Goal: Check status: Check status

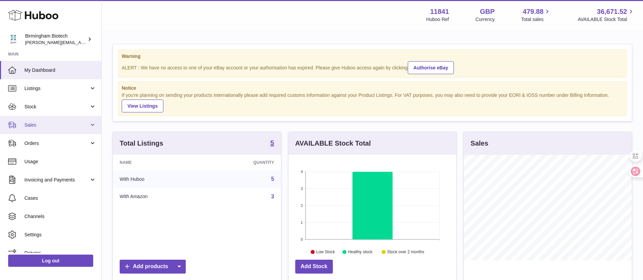
scroll to position [106, 168]
click at [60, 125] on span "Sales" at bounding box center [56, 125] width 65 height 6
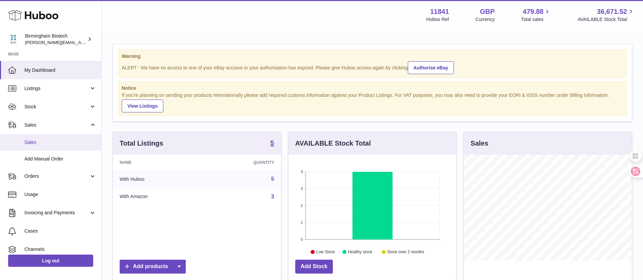
click at [57, 144] on span "Sales" at bounding box center [60, 142] width 72 height 6
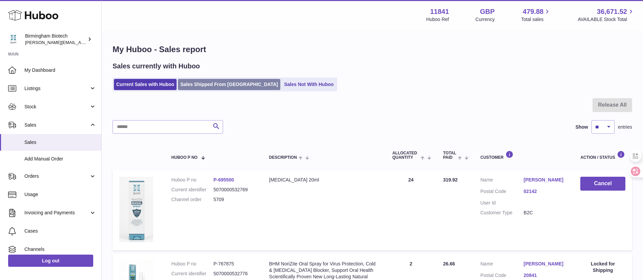
click at [218, 85] on link "Sales Shipped From [GEOGRAPHIC_DATA]" at bounding box center [229, 84] width 102 height 11
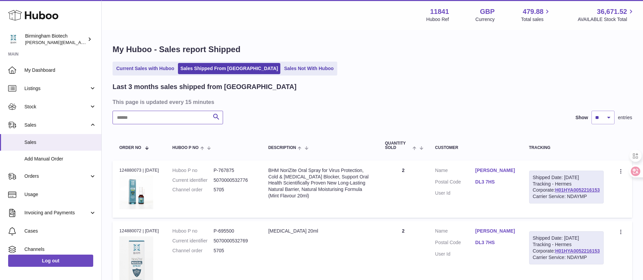
click at [182, 117] on input "text" at bounding box center [168, 118] width 111 height 14
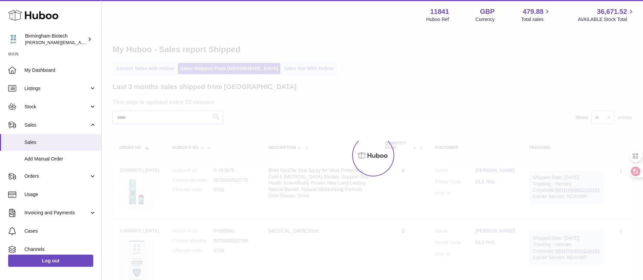
type input "*****"
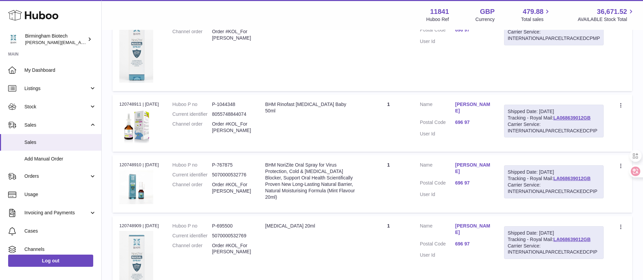
scroll to position [509, 0]
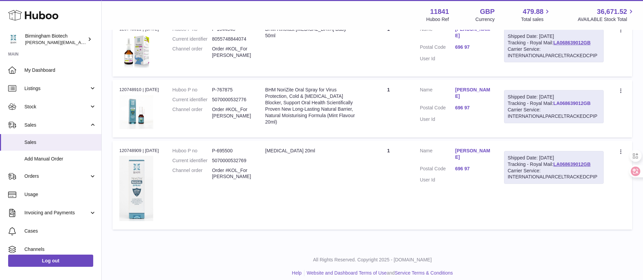
click at [554, 106] on link "LA068639012GB" at bounding box center [572, 103] width 37 height 5
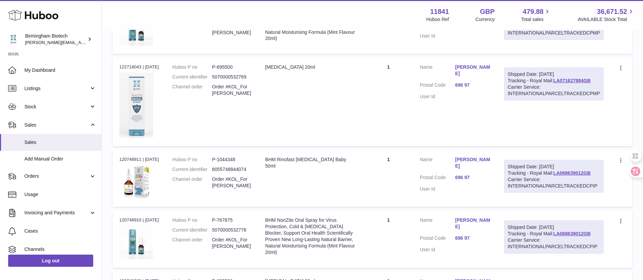
scroll to position [305, 0]
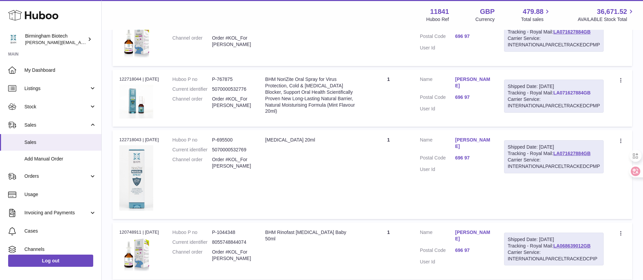
click at [554, 96] on link "LA071627884GB" at bounding box center [572, 92] width 37 height 5
